Goal: Information Seeking & Learning: Understand process/instructions

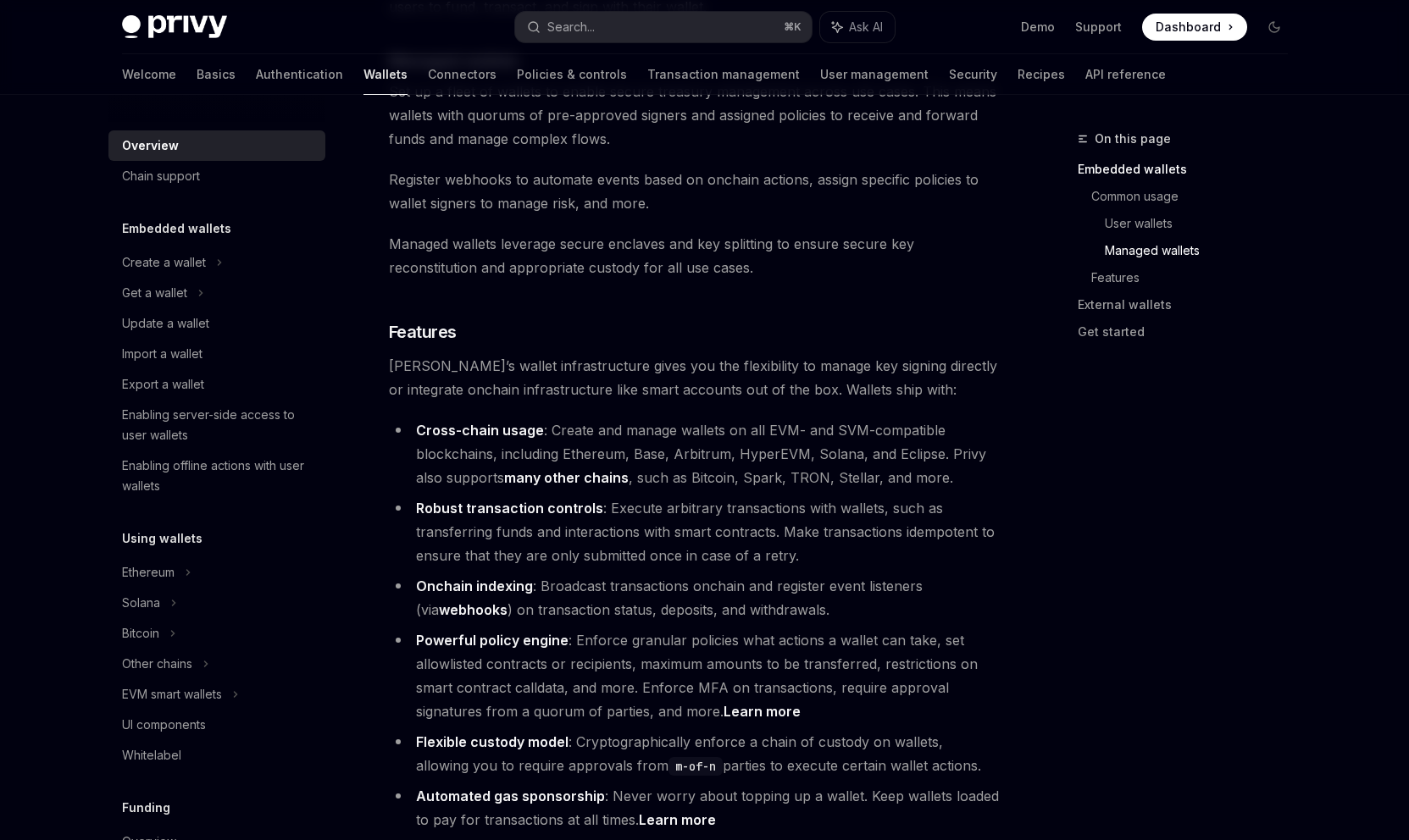
scroll to position [1697, 0]
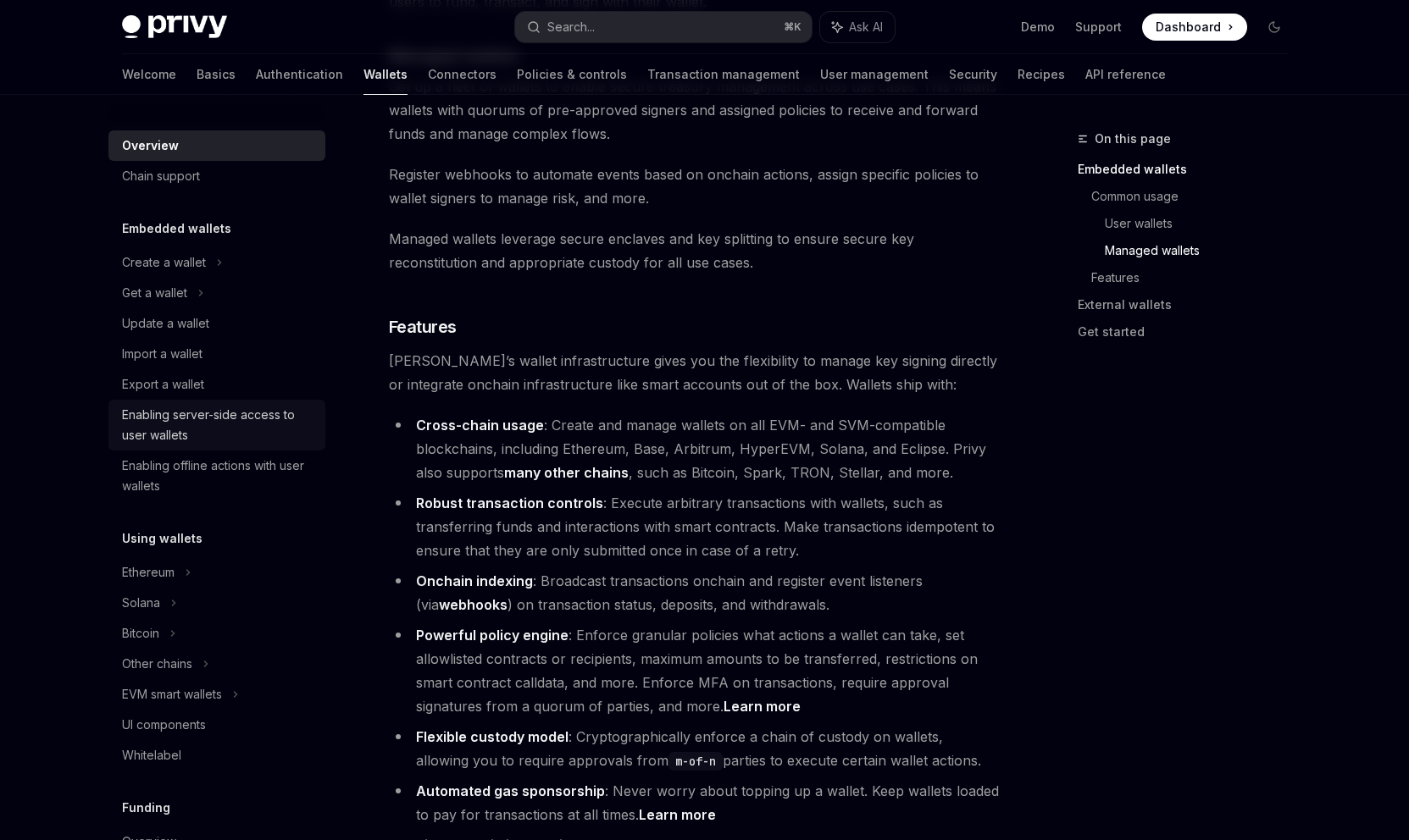
click at [144, 427] on div "Enabling server-side access to user wallets" at bounding box center [218, 425] width 193 height 41
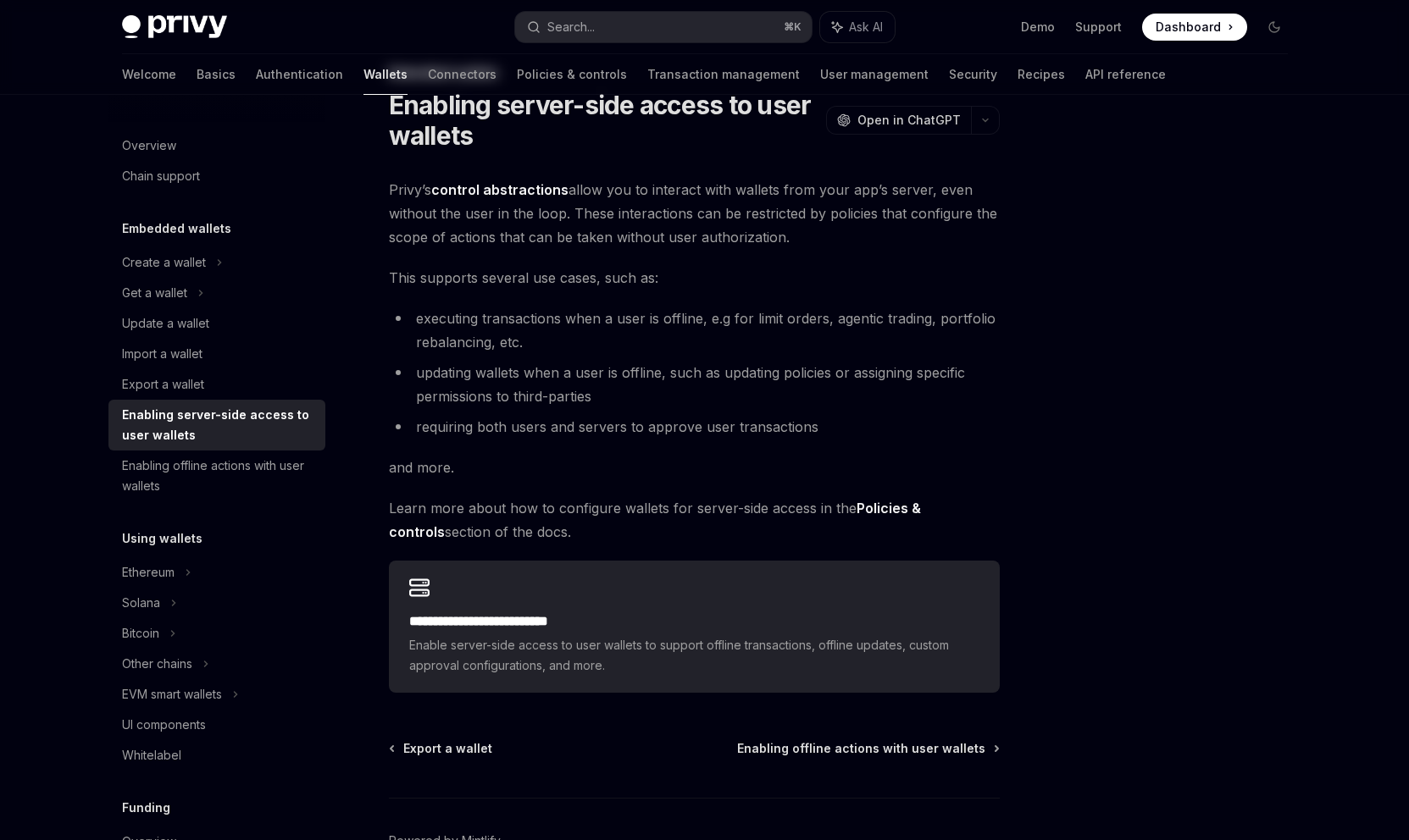
scroll to position [170, 0]
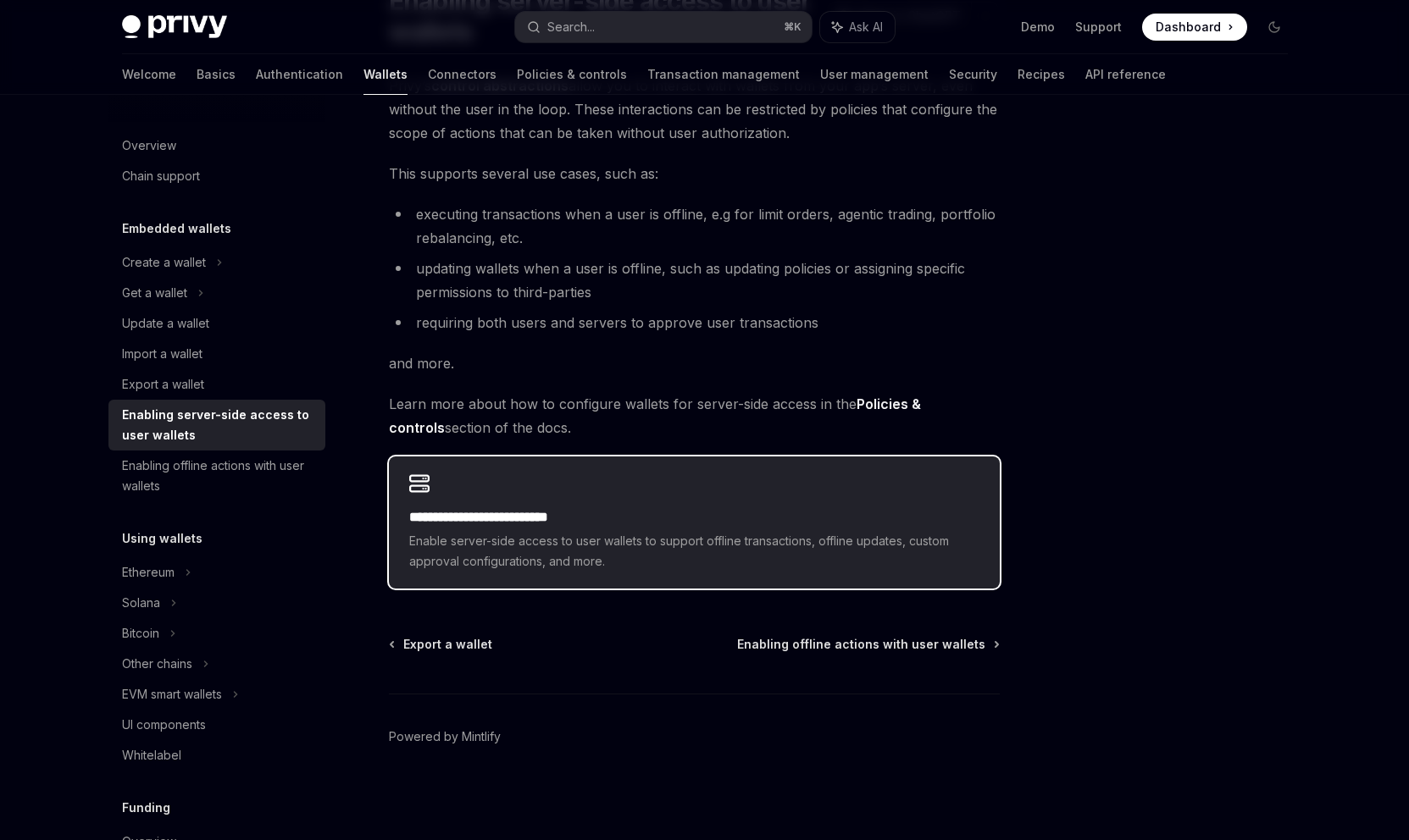
click at [479, 529] on div "**********" at bounding box center [694, 539] width 570 height 64
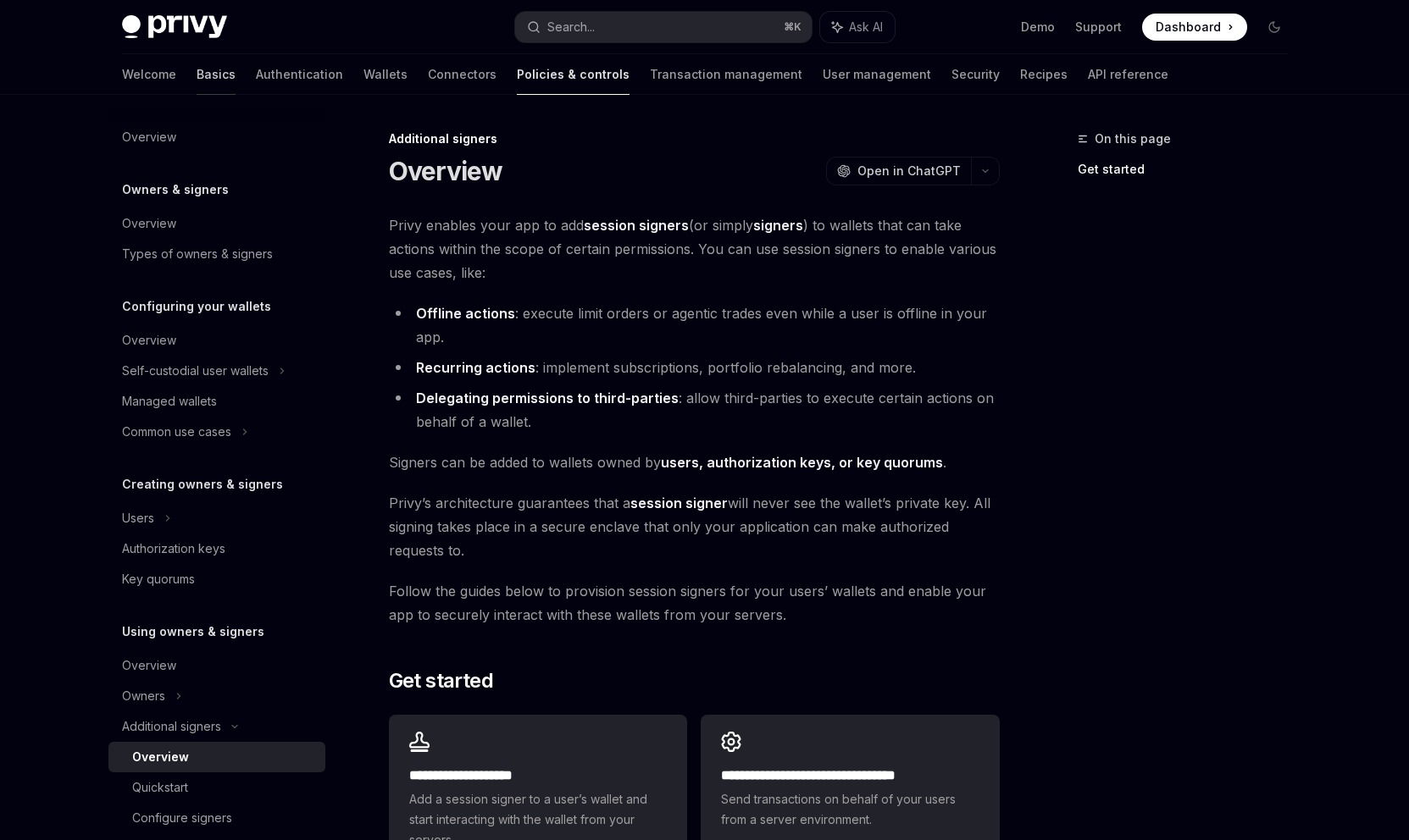
click at [197, 78] on link "Basics" at bounding box center [216, 74] width 39 height 41
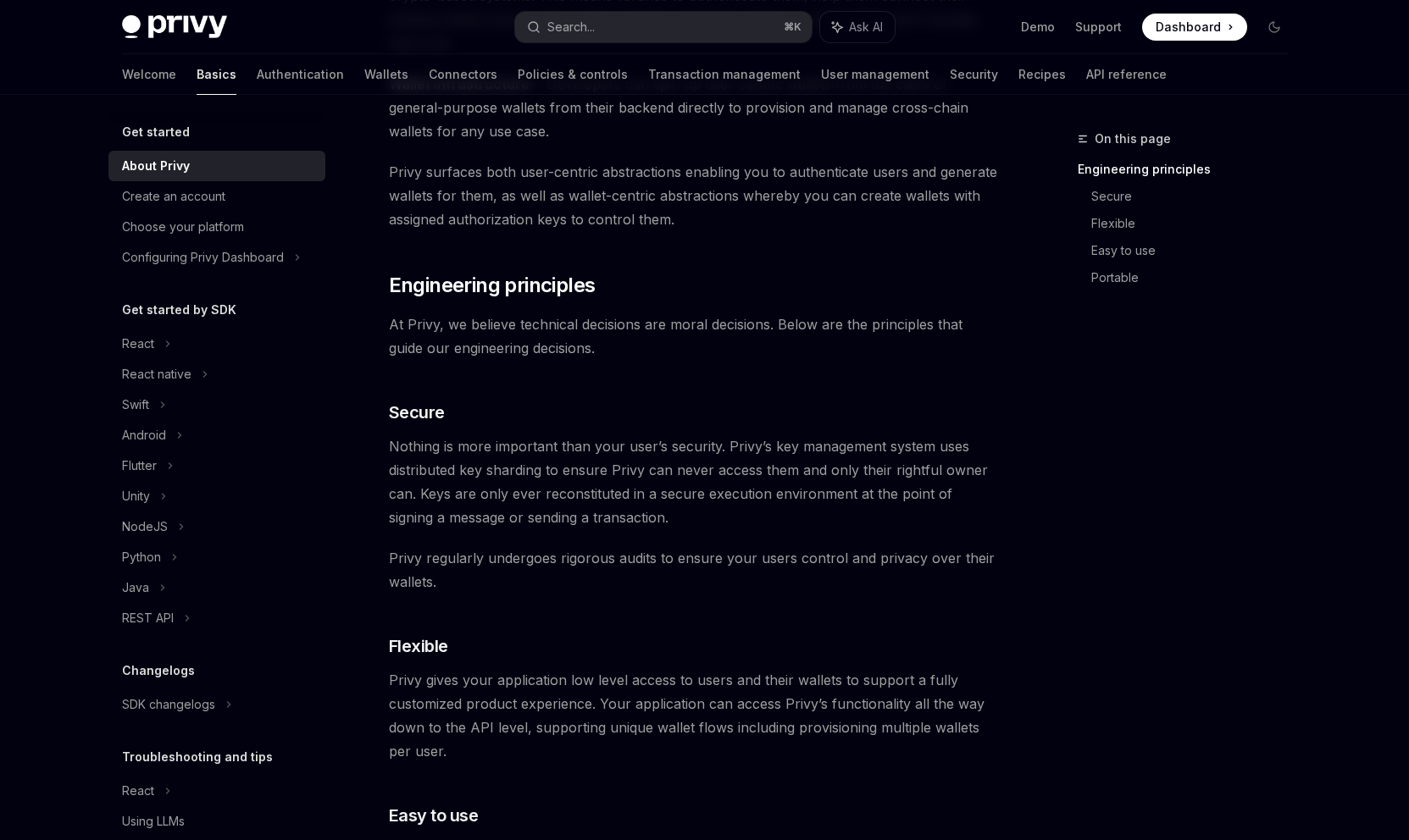
scroll to position [383, 0]
click at [152, 343] on div "React" at bounding box center [138, 344] width 33 height 20
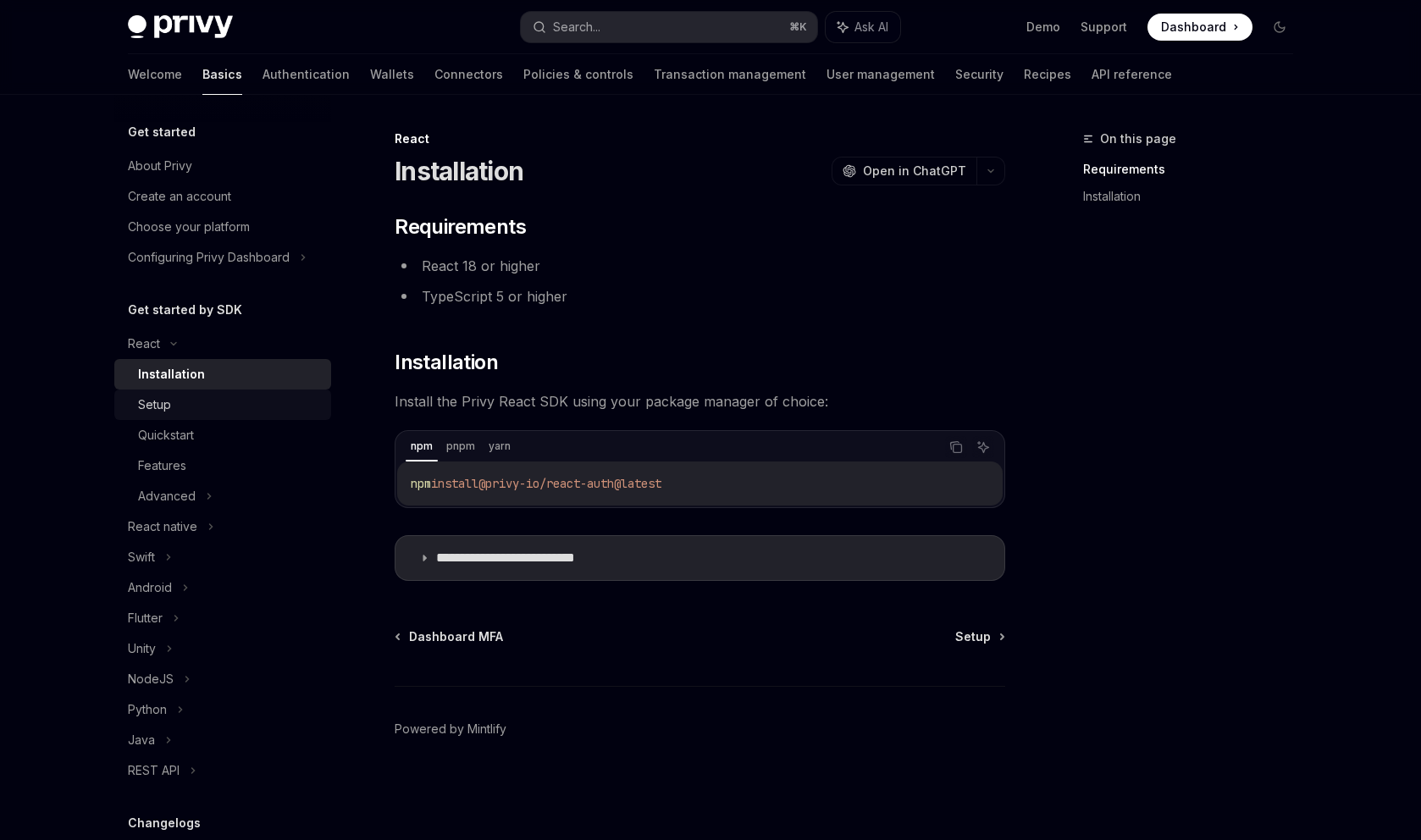
click at [165, 418] on link "Setup" at bounding box center [223, 405] width 217 height 31
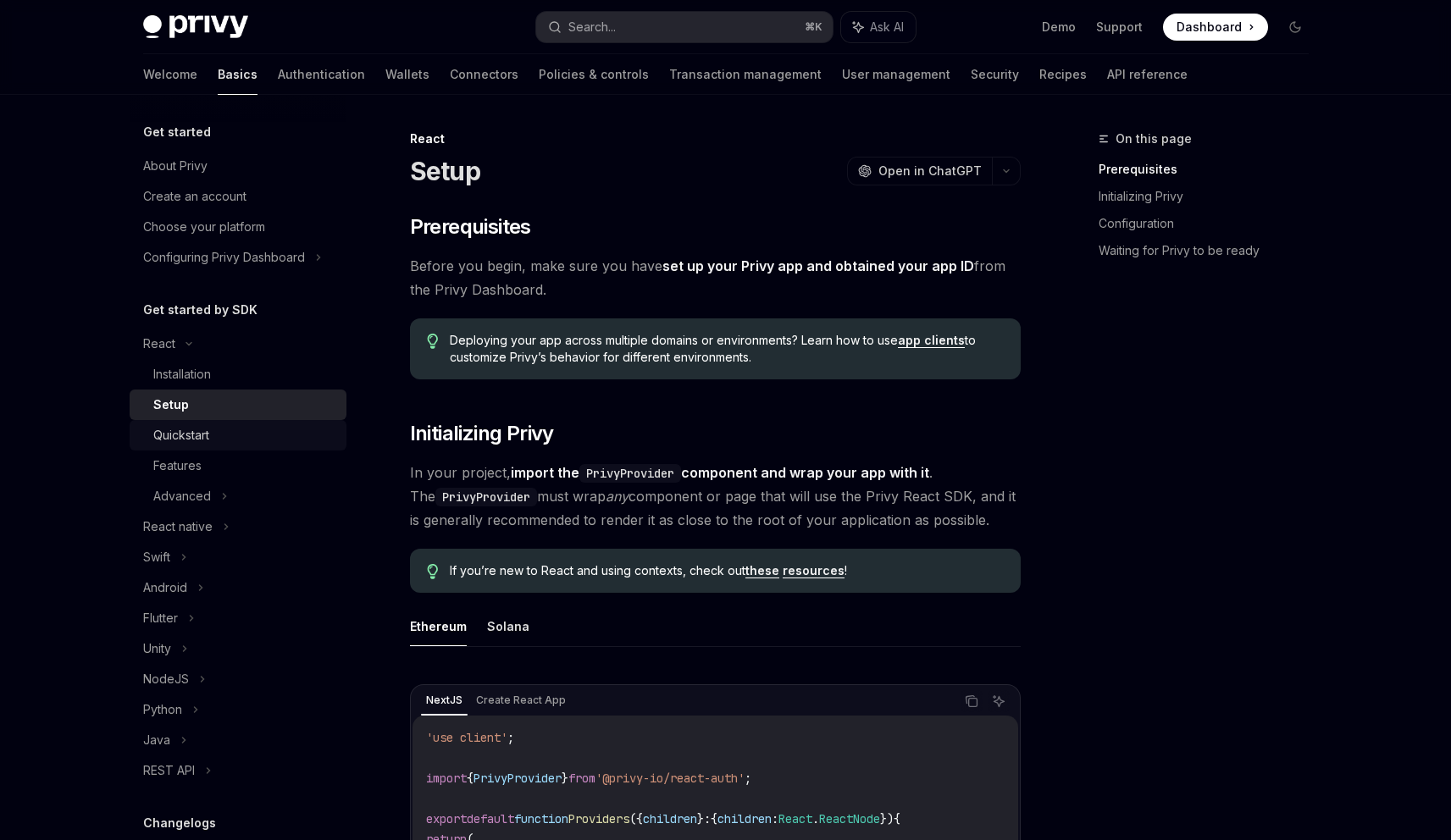
click at [169, 430] on div "Quickstart" at bounding box center [181, 435] width 56 height 20
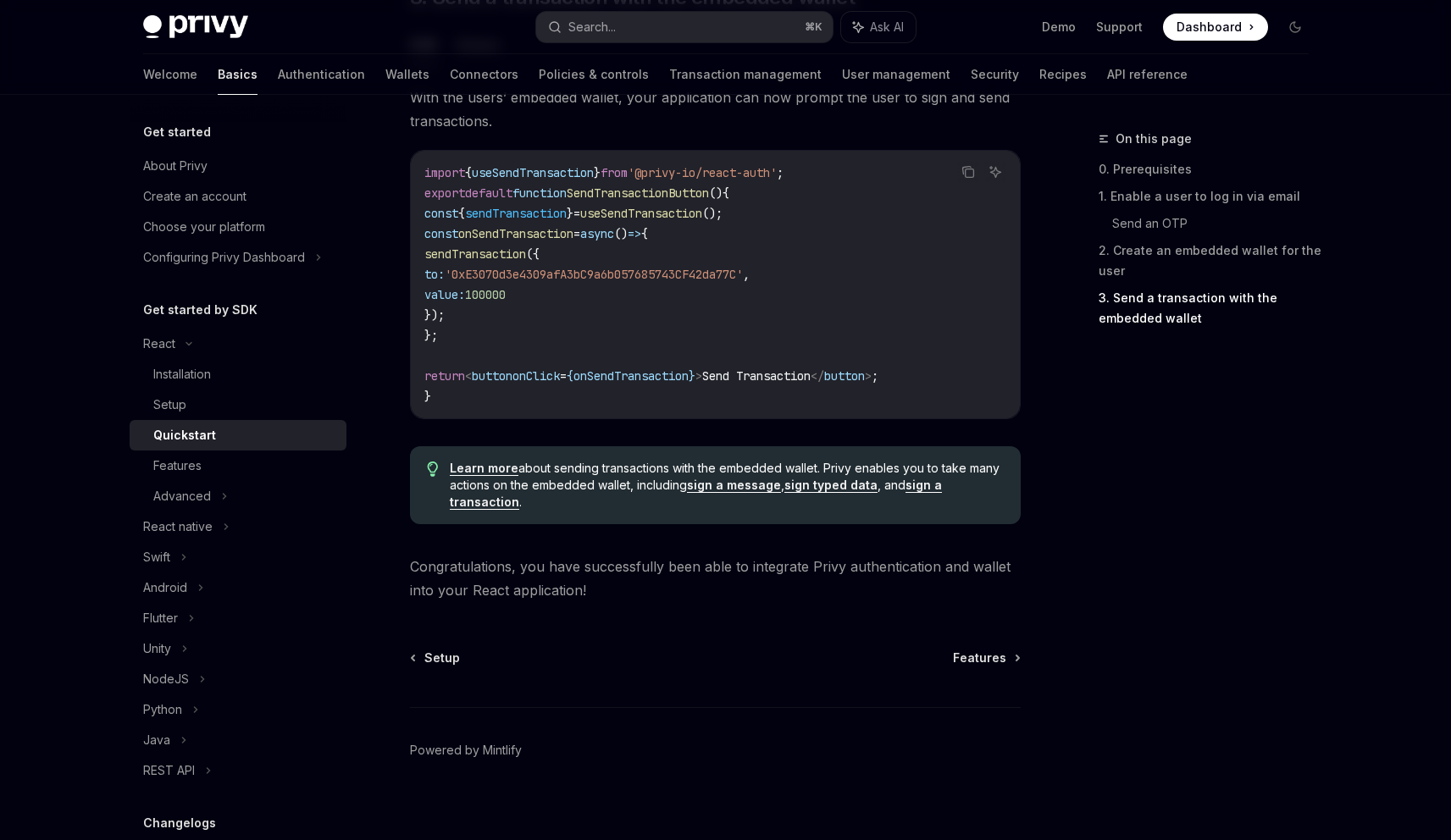
scroll to position [1617, 0]
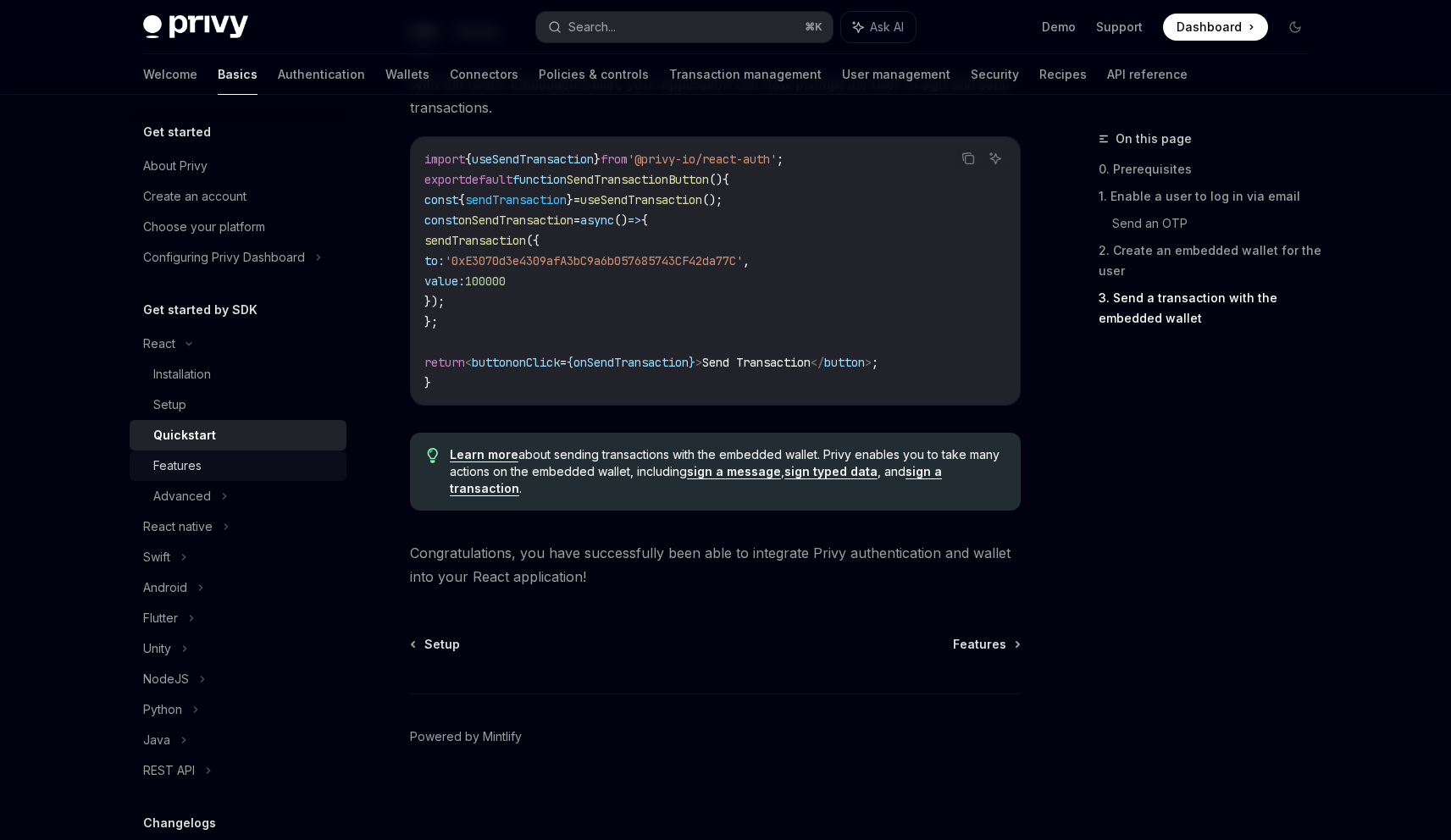
click at [173, 465] on div "Features" at bounding box center [177, 465] width 48 height 20
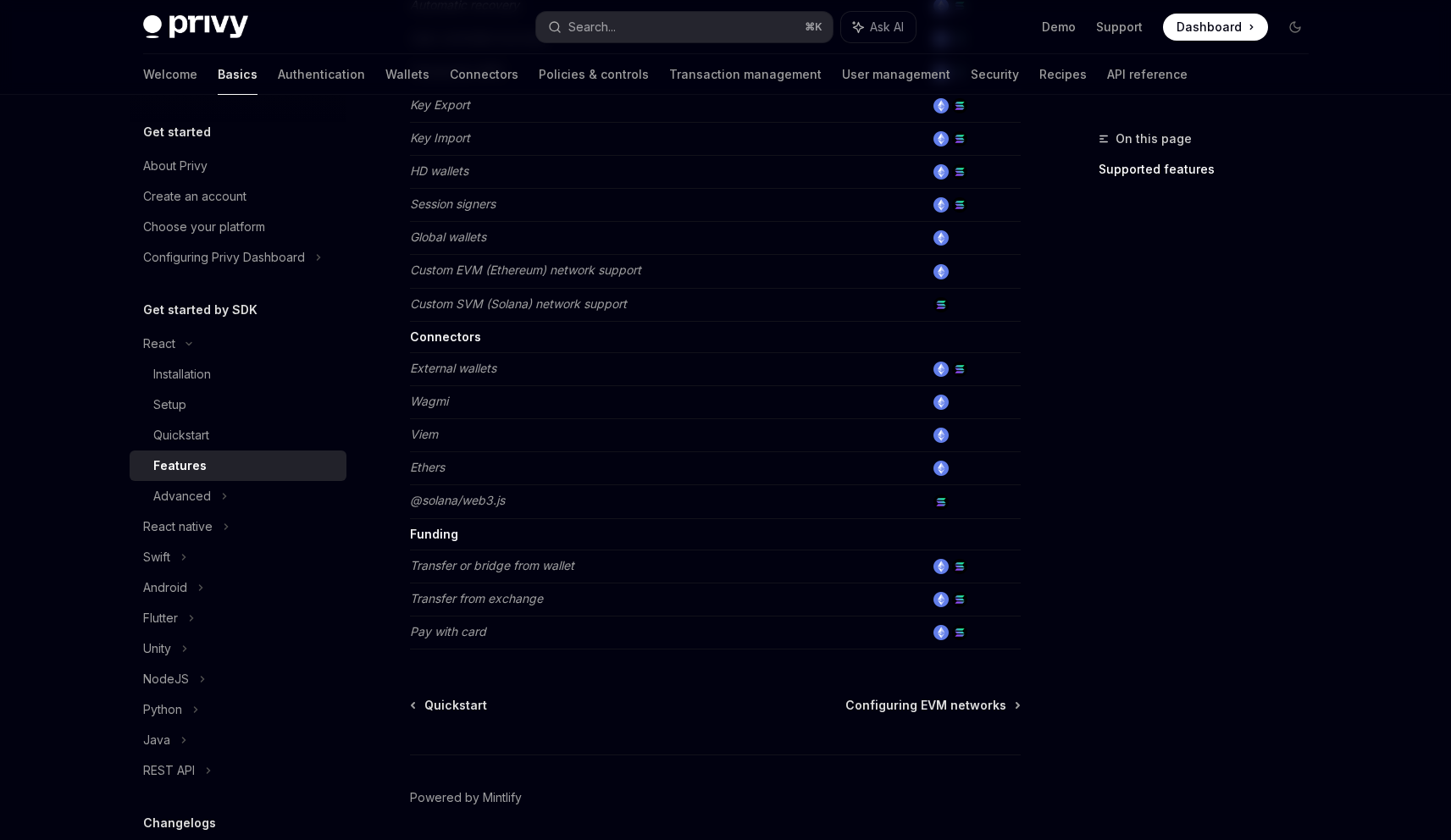
scroll to position [962, 0]
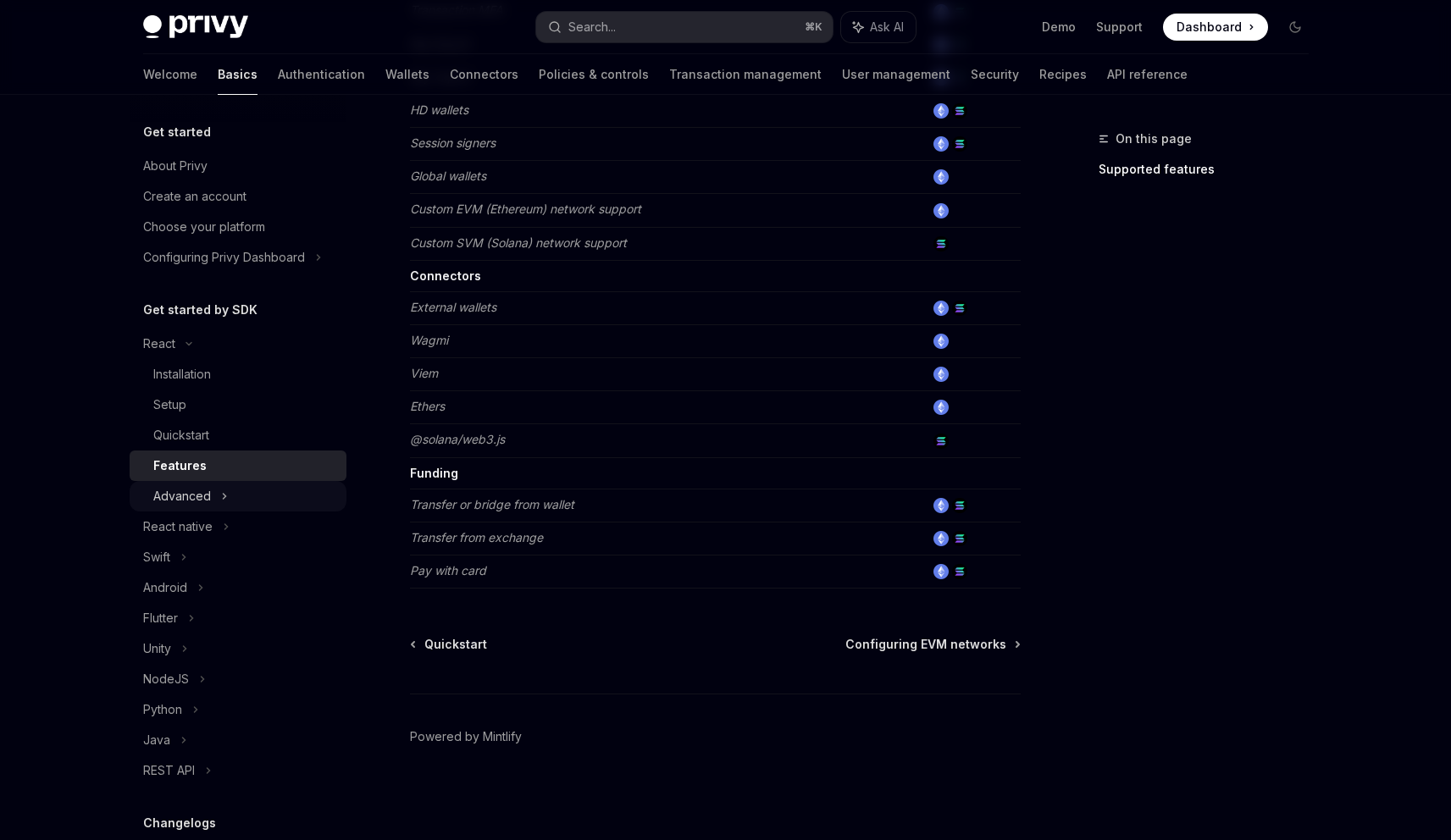
click at [184, 496] on div "Advanced" at bounding box center [182, 495] width 57 height 20
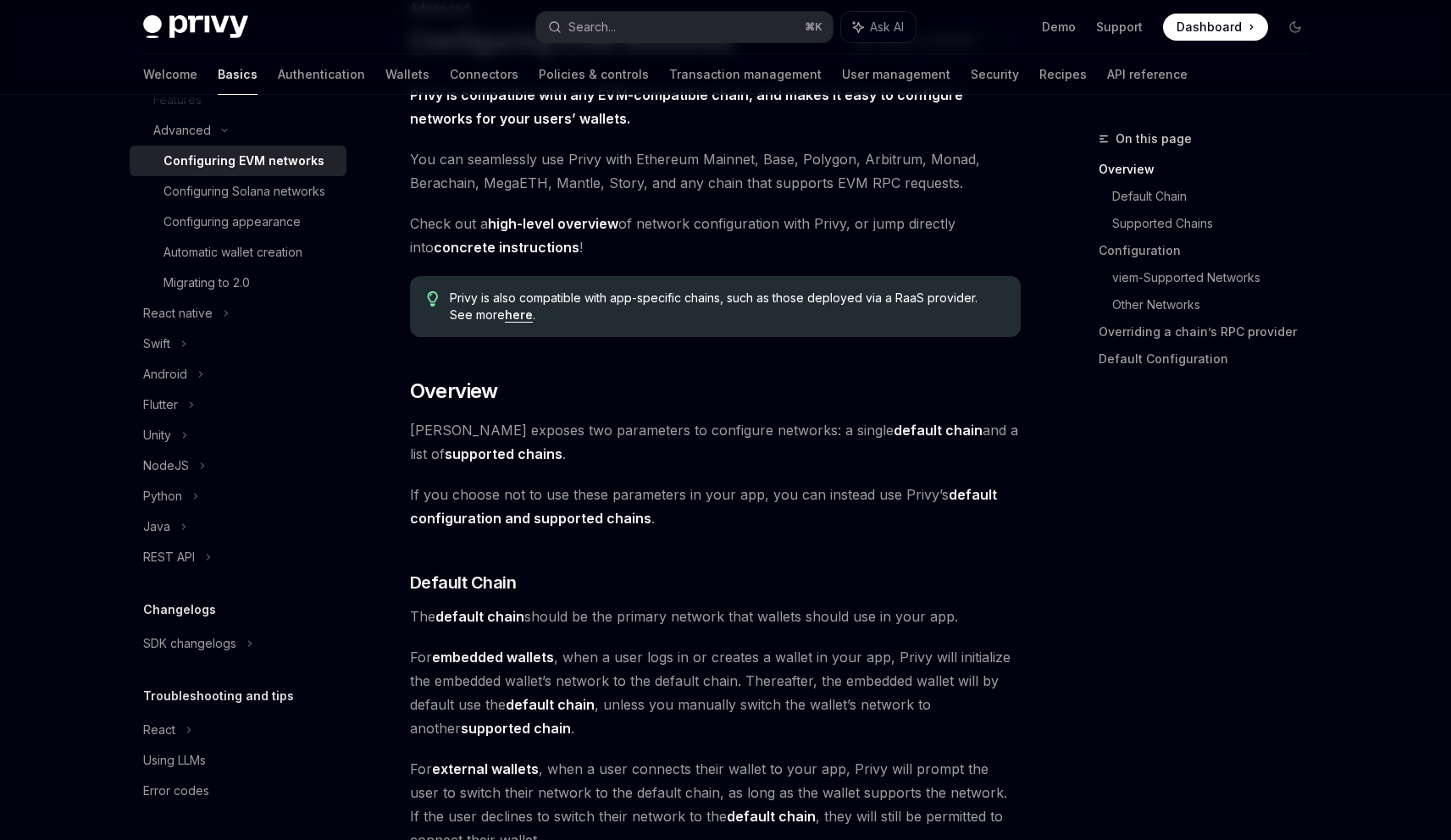
scroll to position [44, 0]
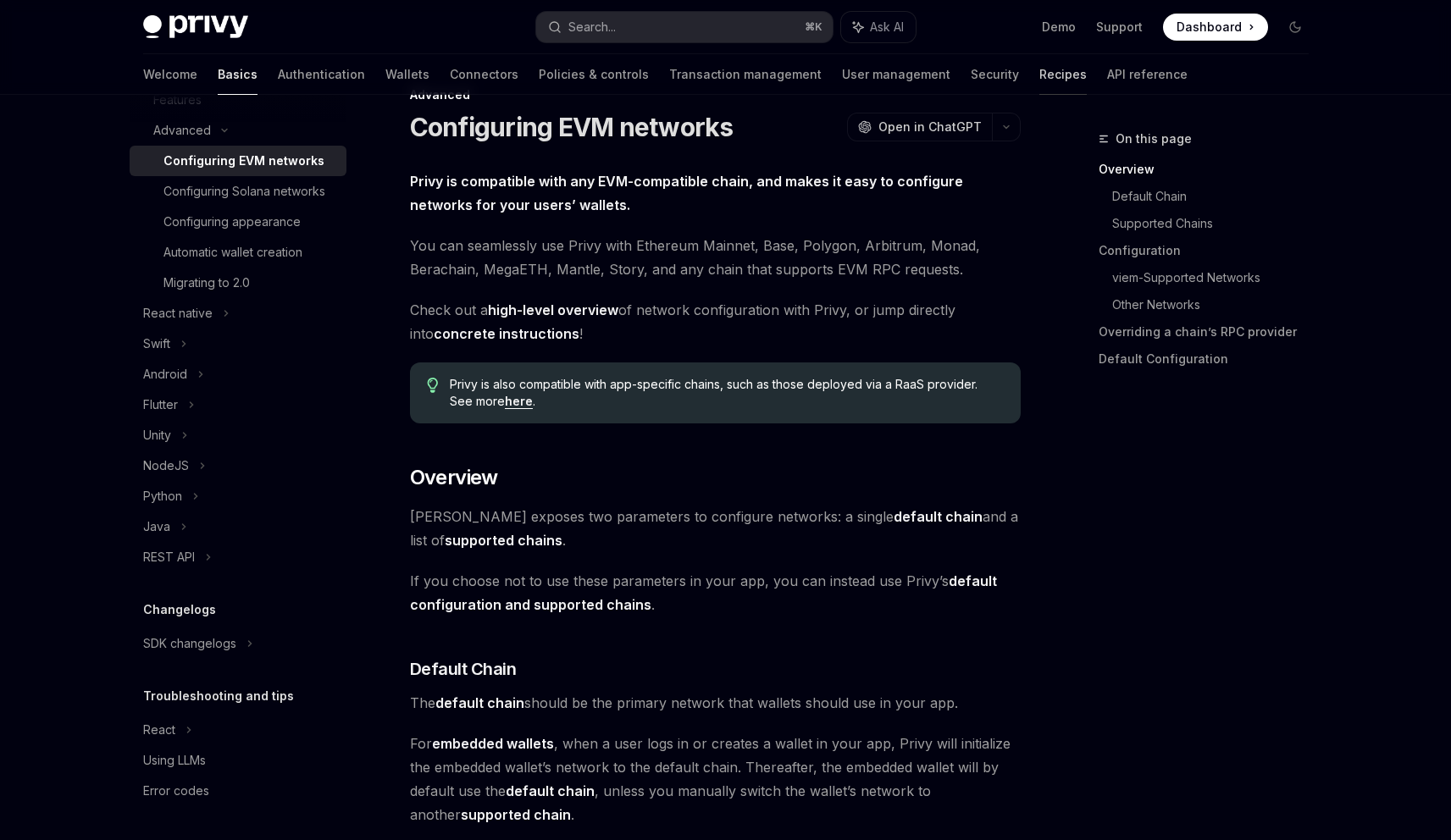
click at [1039, 71] on link "Recipes" at bounding box center [1063, 74] width 48 height 41
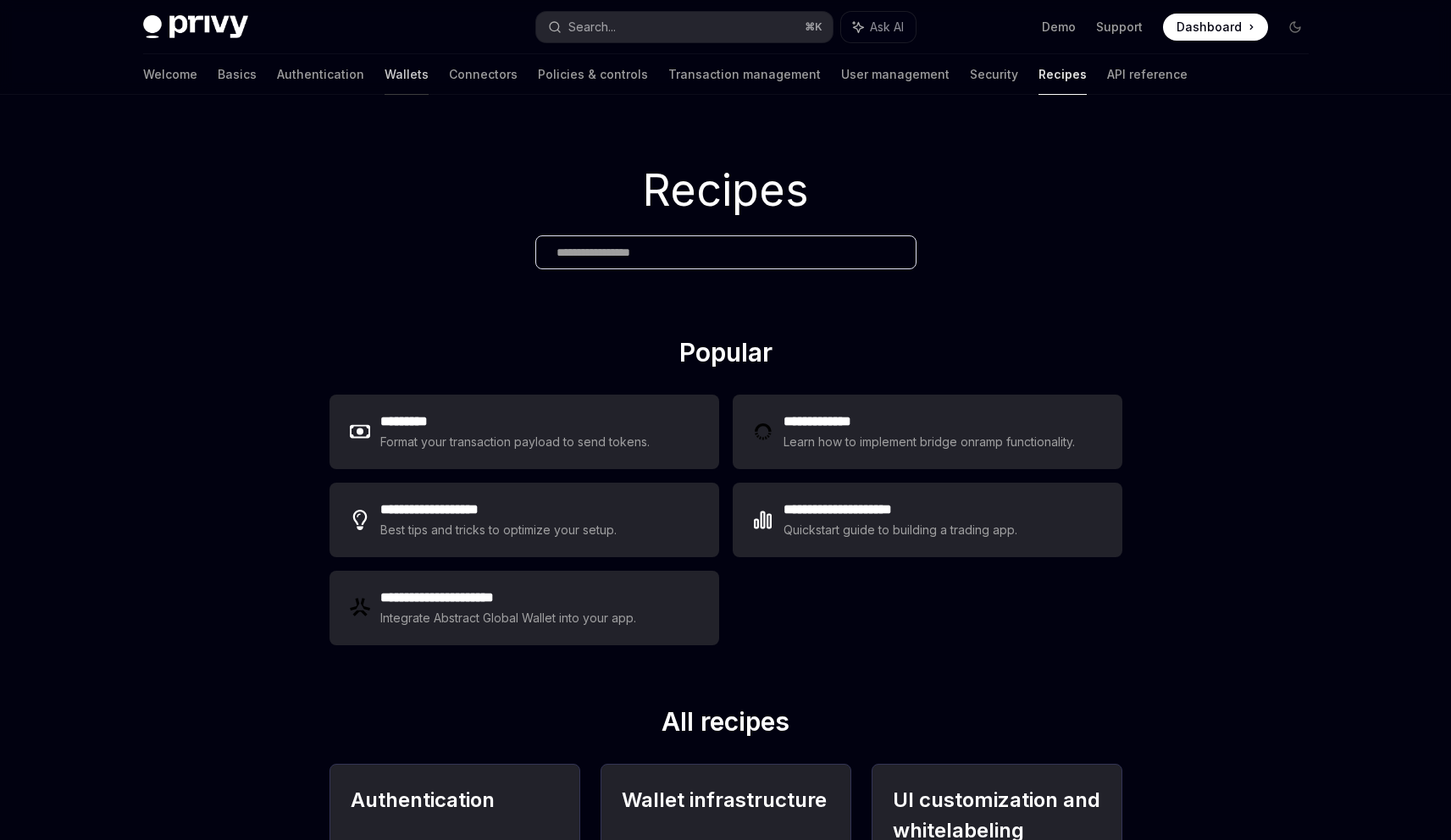
click at [384, 74] on link "Wallets" at bounding box center [406, 74] width 44 height 41
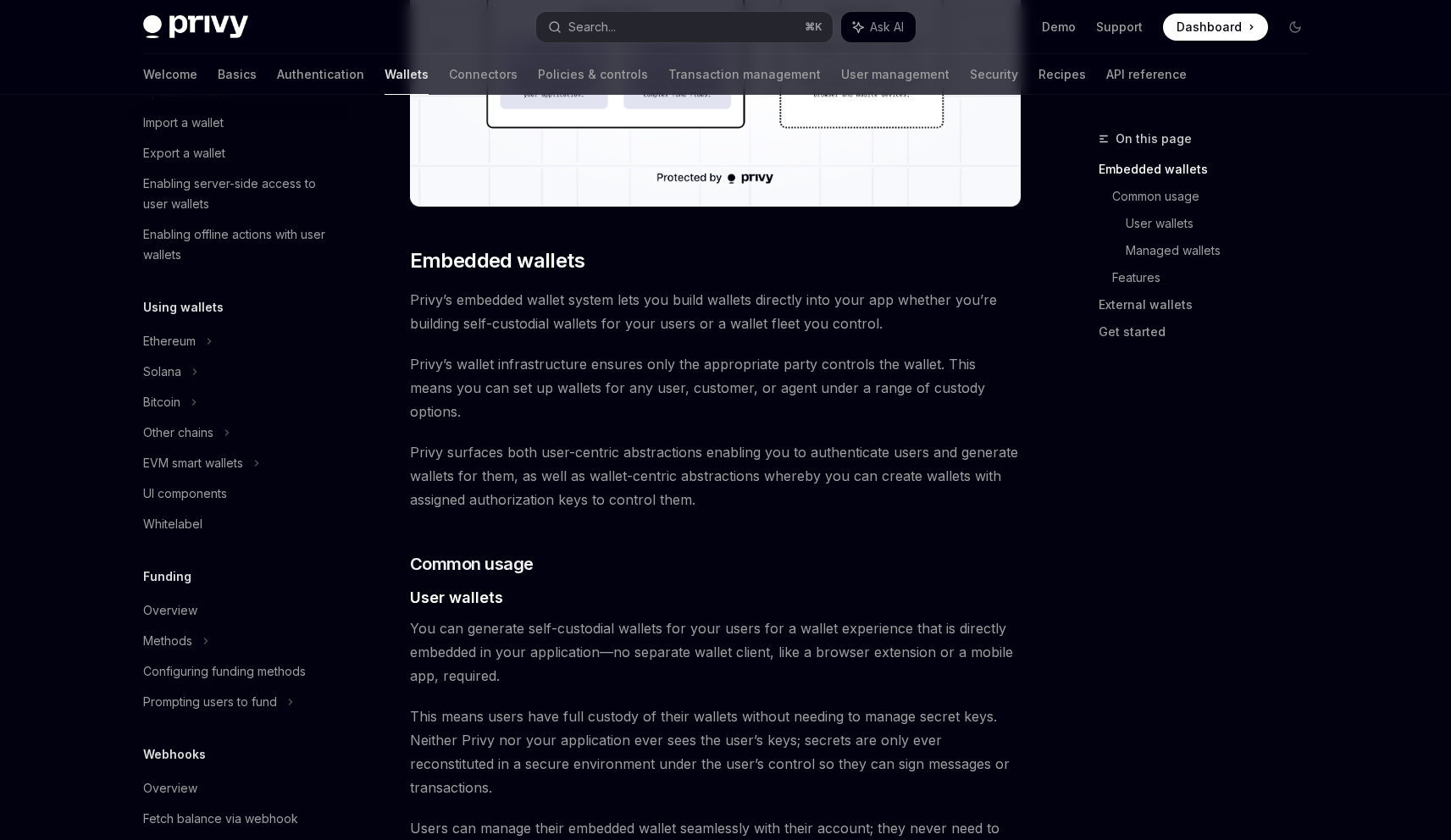
scroll to position [230, 0]
click at [160, 42] on div "Ethereum" at bounding box center [184, 32] width 84 height 20
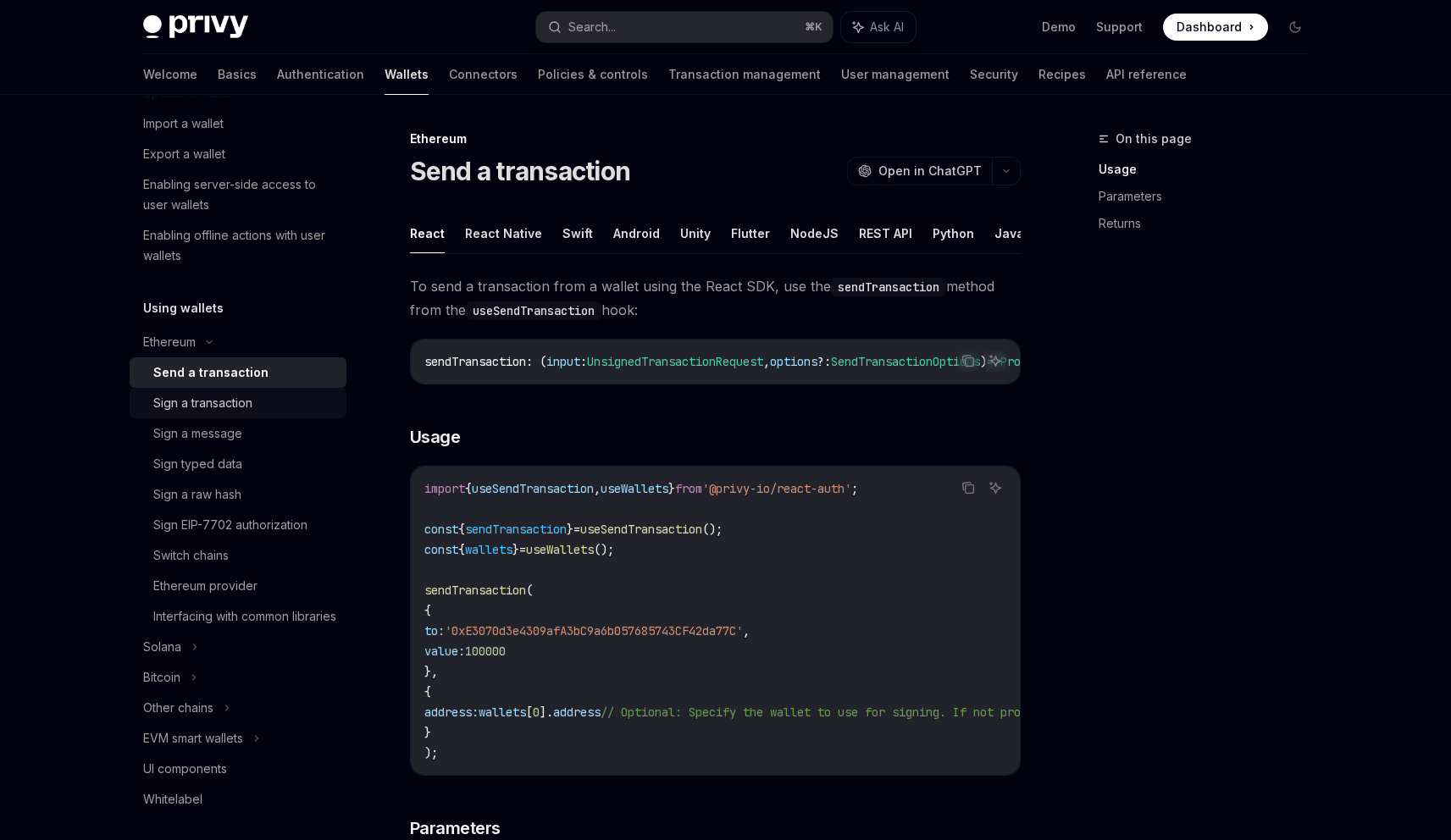
click at [182, 405] on div "Sign a transaction" at bounding box center [203, 403] width 99 height 20
type textarea "*"
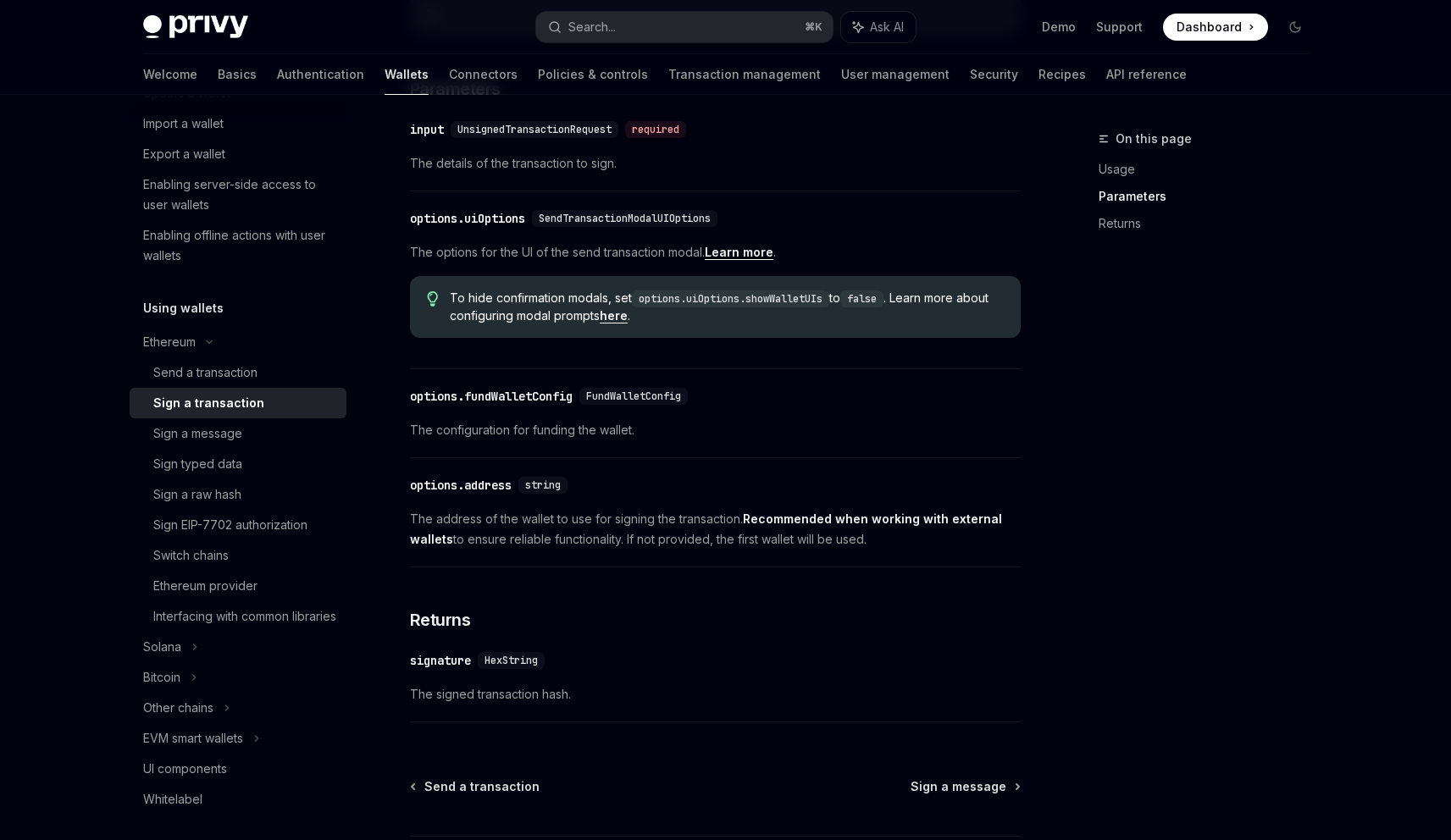
scroll to position [739, 0]
